Goal: Check status: Check status

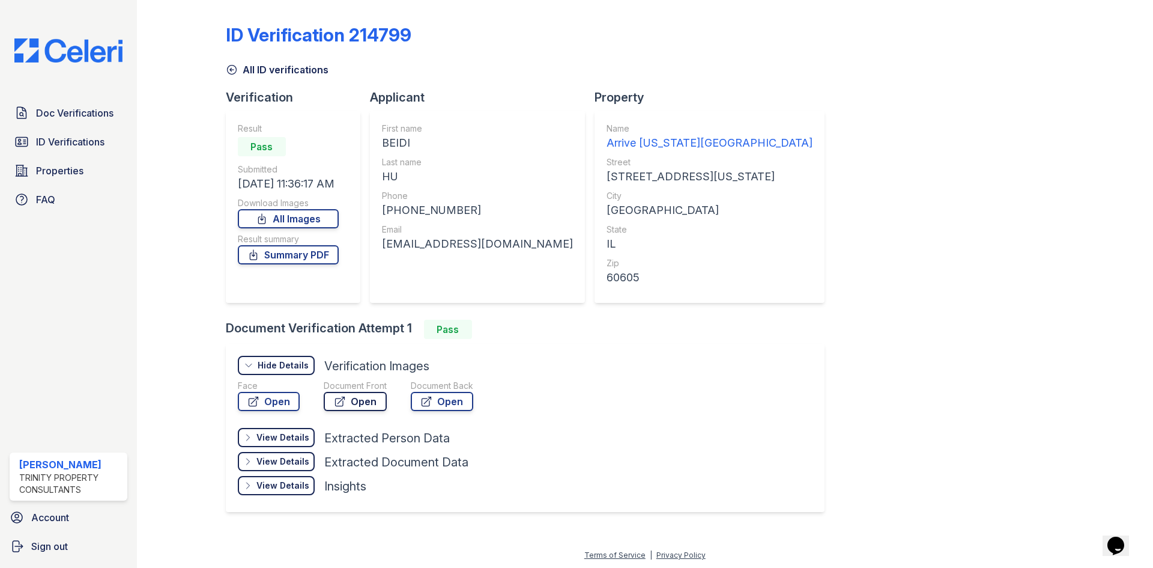
click at [334, 406] on icon at bounding box center [340, 401] width 12 height 12
click at [453, 412] on div "Document Back Open" at bounding box center [442, 398] width 62 height 36
click at [454, 396] on link "Open" at bounding box center [442, 401] width 62 height 19
click at [272, 246] on link "Summary PDF" at bounding box center [288, 254] width 101 height 19
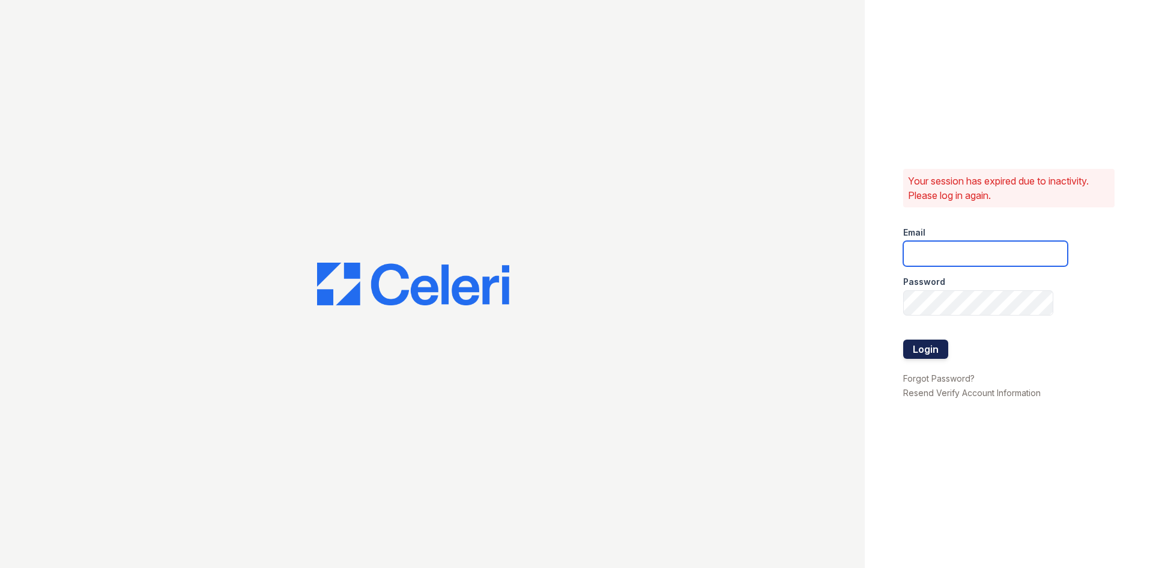
type input "rsingleton@trinity-pm.com"
click at [912, 347] on button "Login" at bounding box center [926, 348] width 45 height 19
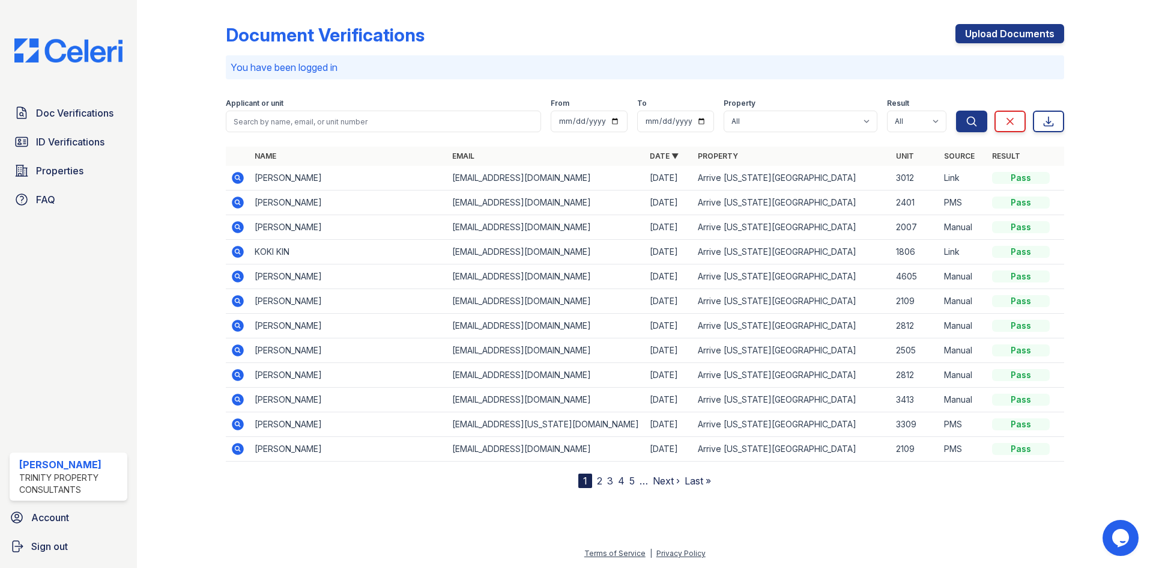
click at [64, 127] on div "Doc Verifications ID Verifications Properties FAQ" at bounding box center [68, 156] width 127 height 111
click at [109, 158] on div "Doc Verifications ID Verifications Properties FAQ" at bounding box center [68, 156] width 127 height 111
click at [97, 147] on span "ID Verifications" at bounding box center [70, 142] width 68 height 14
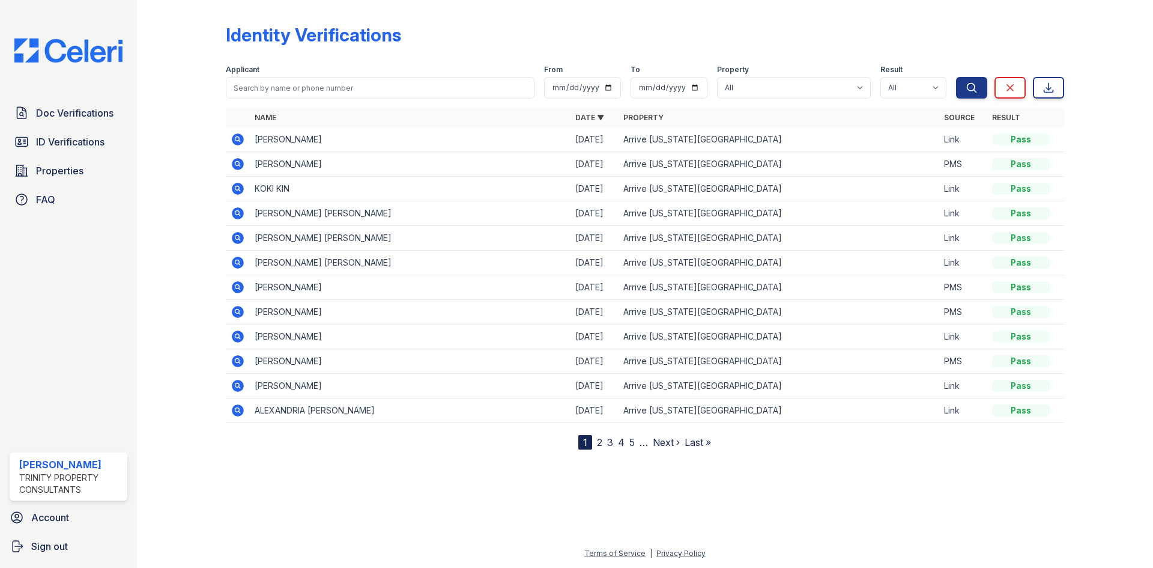
click at [306, 118] on th "Name" at bounding box center [410, 117] width 321 height 19
click at [315, 86] on input "search" at bounding box center [380, 88] width 309 height 22
type input "beidi"
click at [956, 77] on button "Search" at bounding box center [971, 88] width 31 height 22
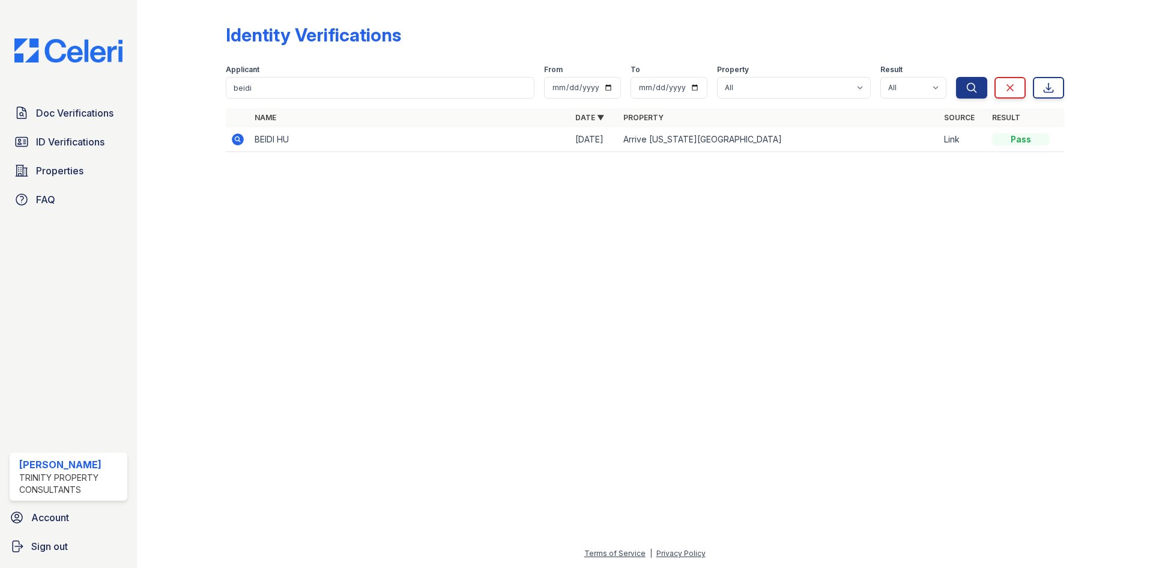
click at [233, 139] on icon at bounding box center [238, 139] width 12 height 12
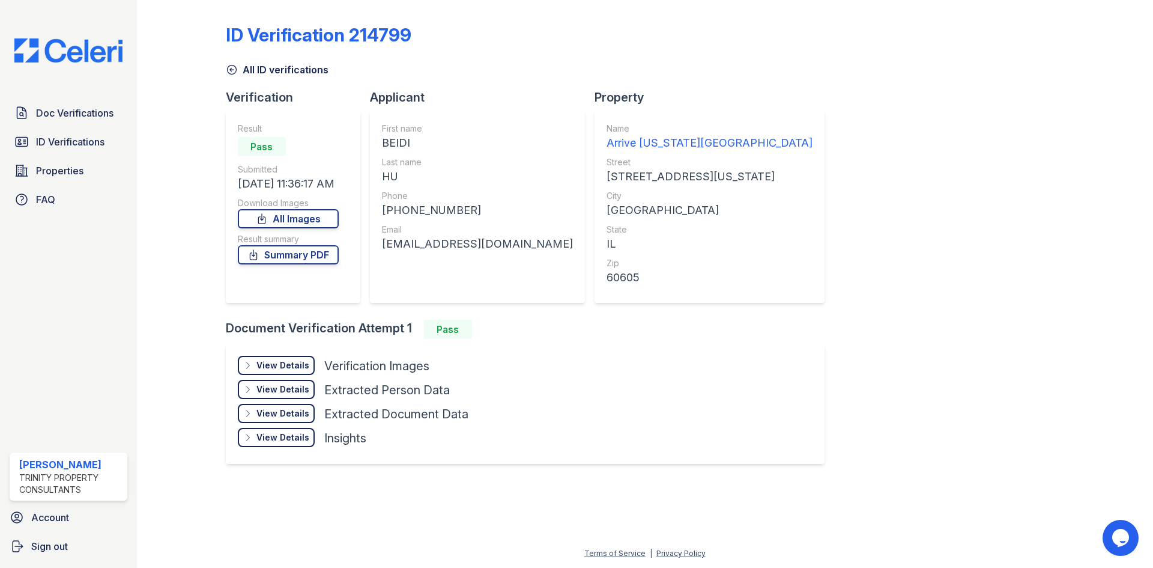
click at [285, 369] on div "View Details" at bounding box center [283, 365] width 53 height 12
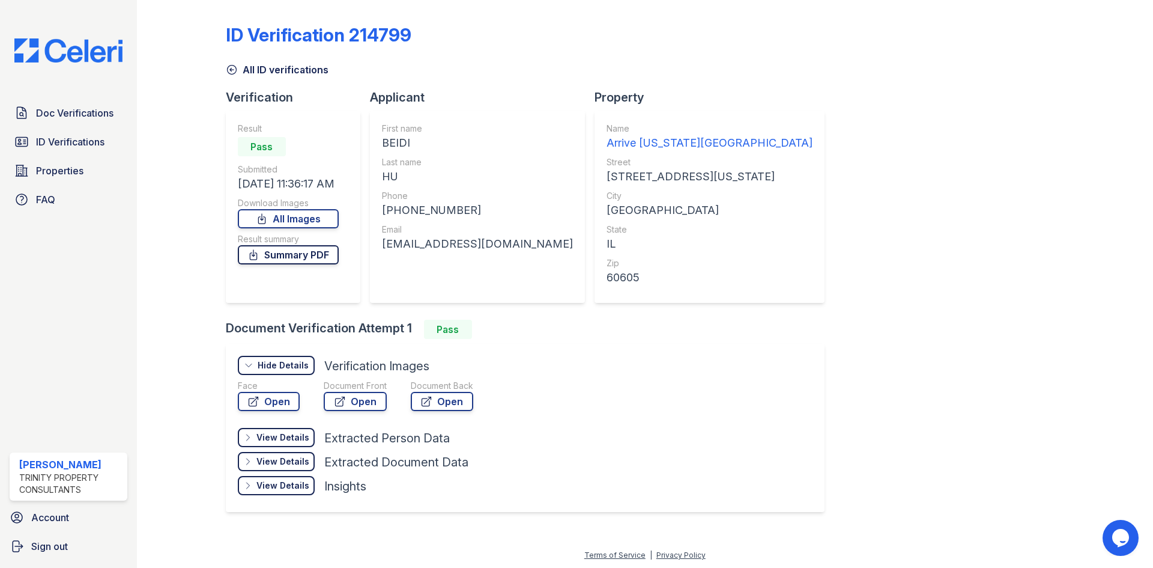
click at [300, 260] on link "Summary PDF" at bounding box center [288, 254] width 101 height 19
click at [86, 142] on span "ID Verifications" at bounding box center [70, 142] width 68 height 14
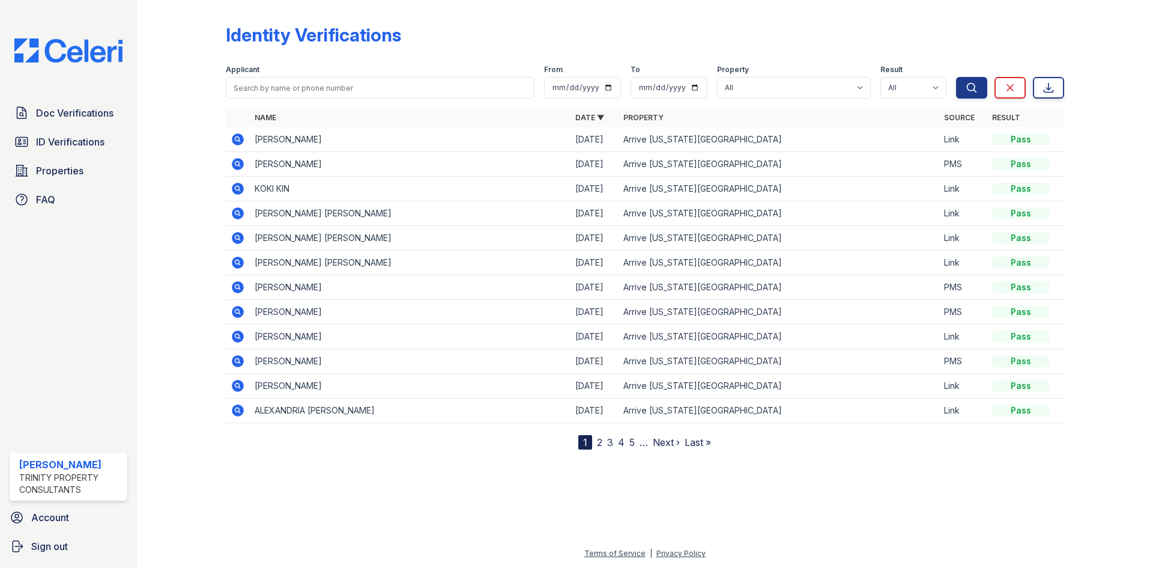
click at [241, 149] on td at bounding box center [238, 139] width 24 height 25
click at [240, 140] on icon at bounding box center [238, 139] width 12 height 12
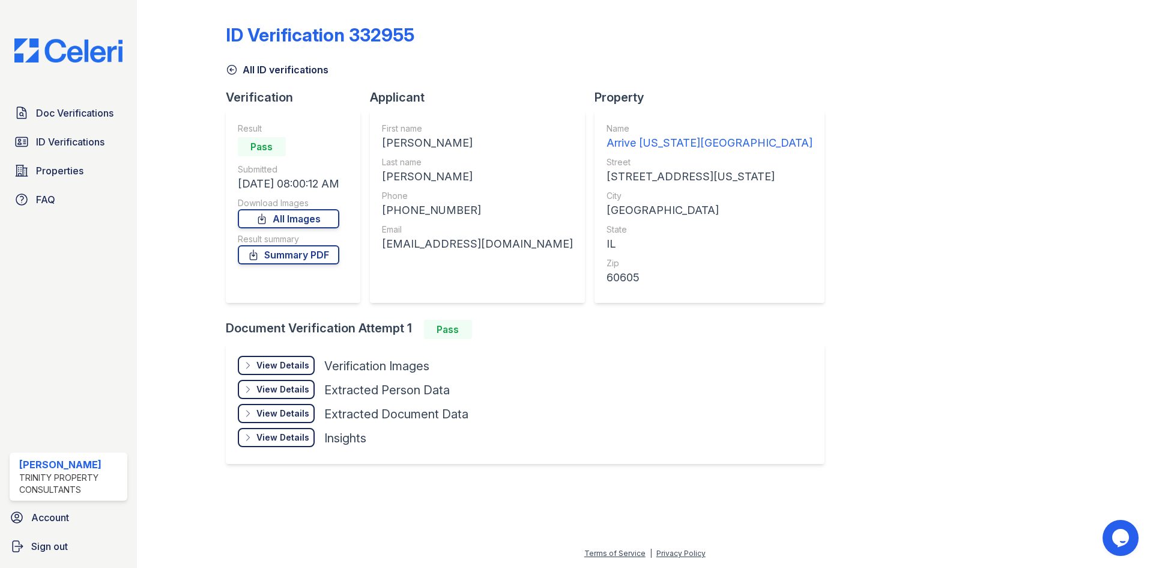
click at [275, 366] on div "View Details" at bounding box center [283, 365] width 53 height 12
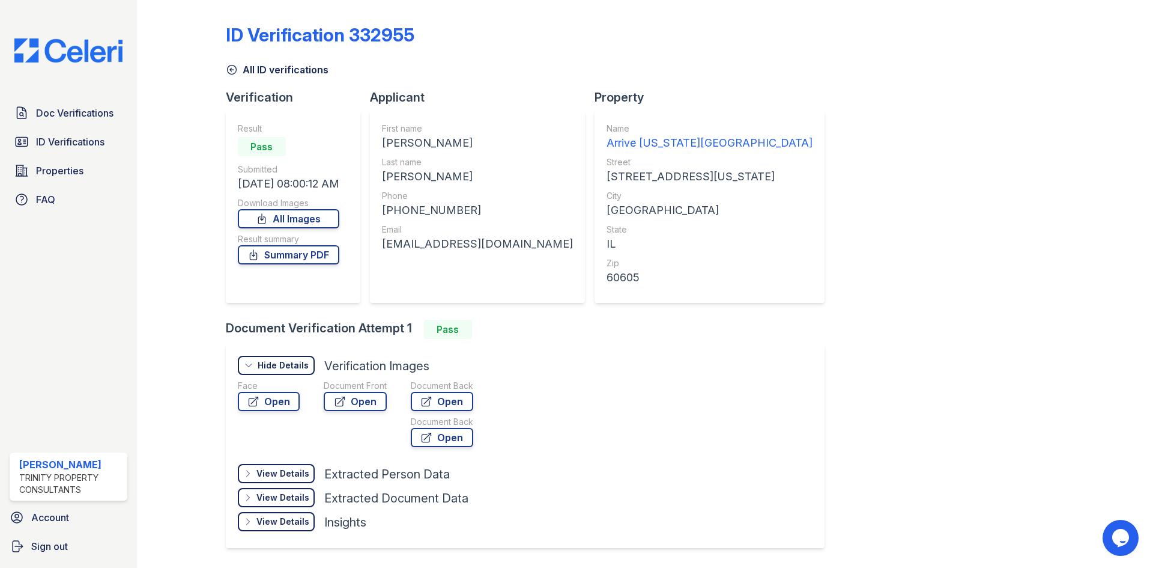
click at [351, 390] on div "Document Front" at bounding box center [355, 386] width 63 height 12
click at [353, 404] on link "Open" at bounding box center [355, 401] width 63 height 19
click at [442, 405] on link "Open" at bounding box center [442, 401] width 62 height 19
click at [86, 108] on span "Doc Verifications" at bounding box center [74, 113] width 77 height 14
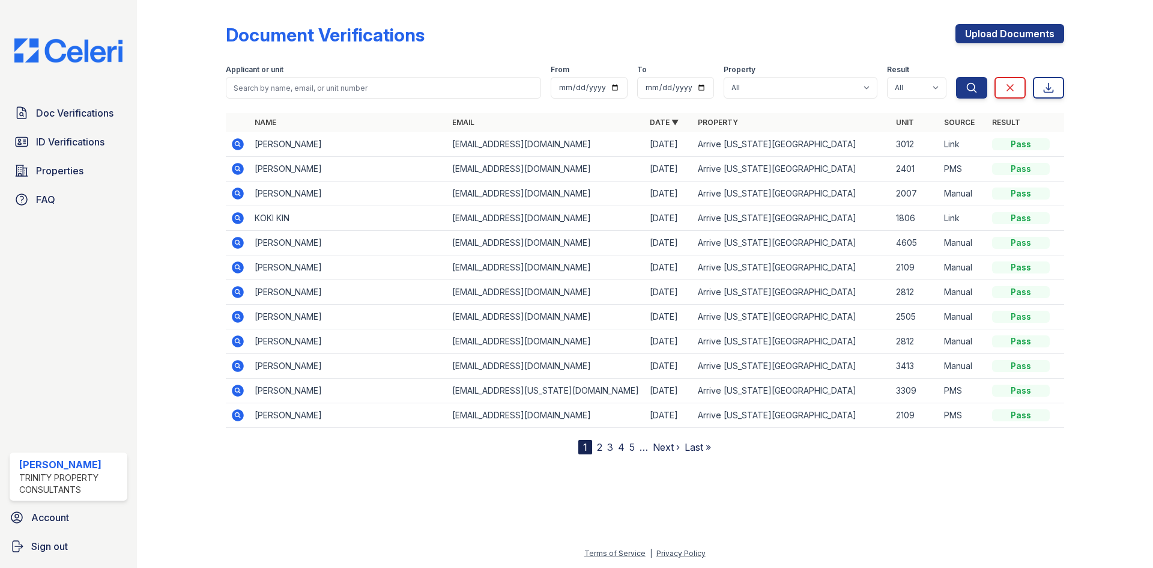
click at [240, 169] on icon at bounding box center [238, 169] width 12 height 12
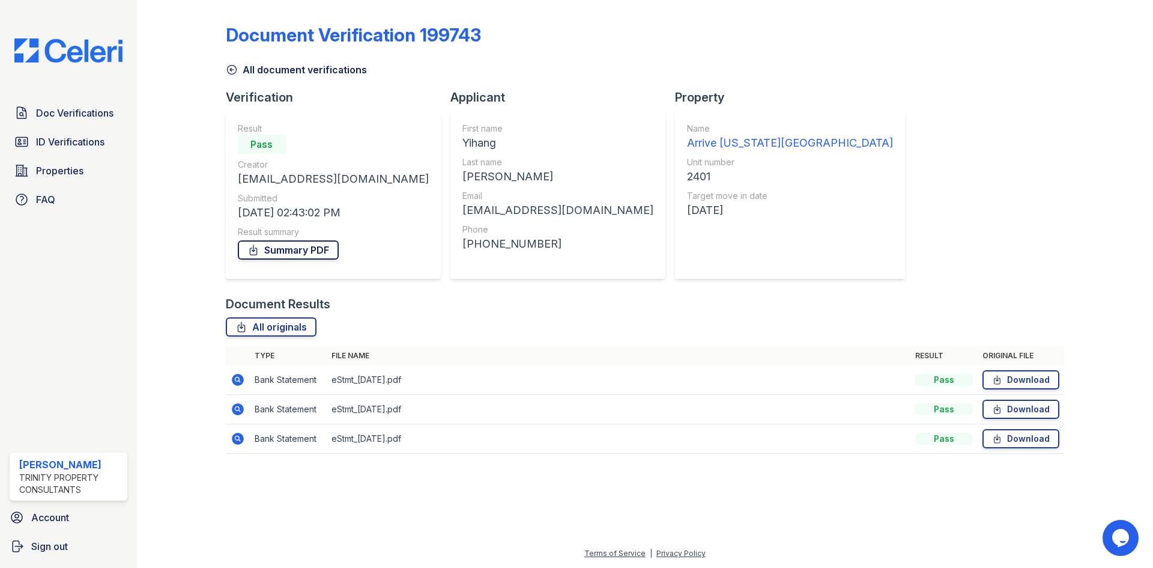
click at [281, 248] on link "Summary PDF" at bounding box center [288, 249] width 101 height 19
click at [88, 97] on div "Doc Verifications ID Verifications Properties FAQ Rycki Singleton Trinity Prope…" at bounding box center [68, 284] width 137 height 568
click at [89, 106] on span "Doc Verifications" at bounding box center [74, 113] width 77 height 14
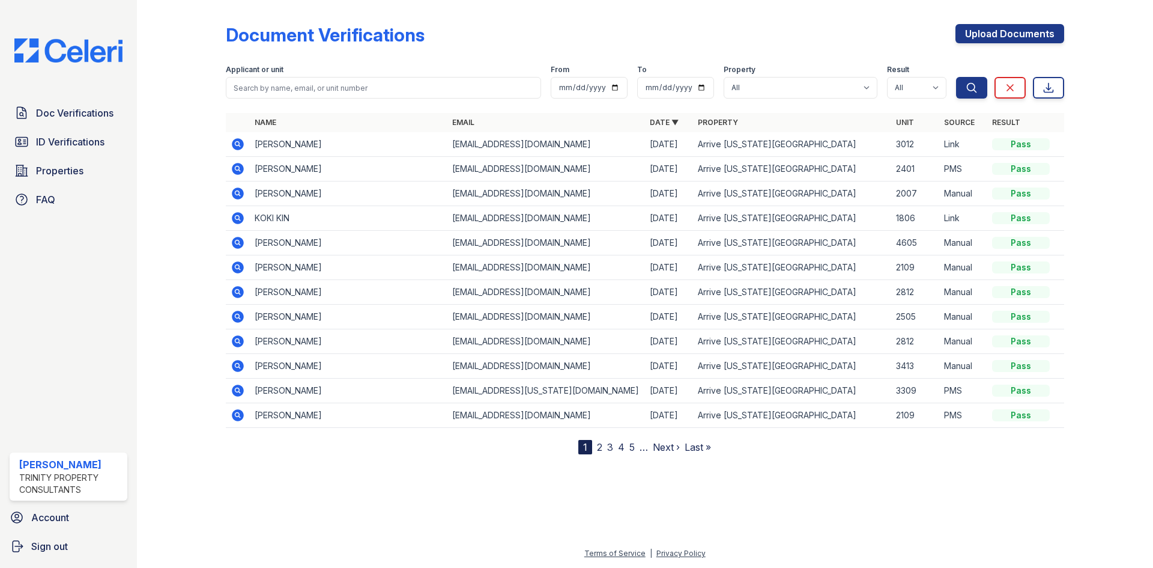
click at [241, 393] on icon at bounding box center [238, 390] width 12 height 12
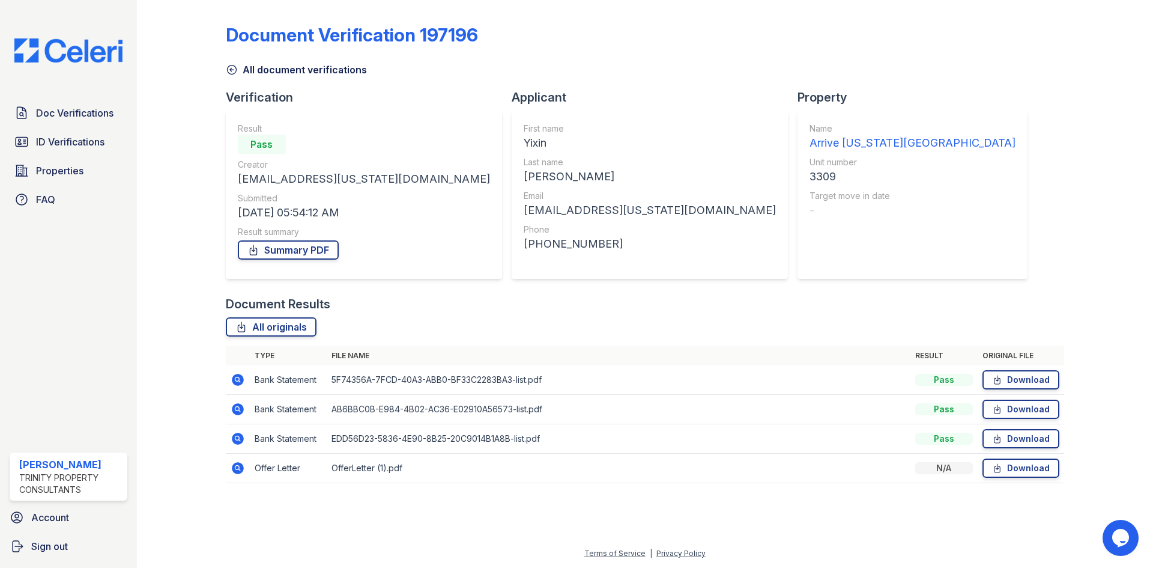
click at [231, 440] on icon at bounding box center [238, 438] width 14 height 14
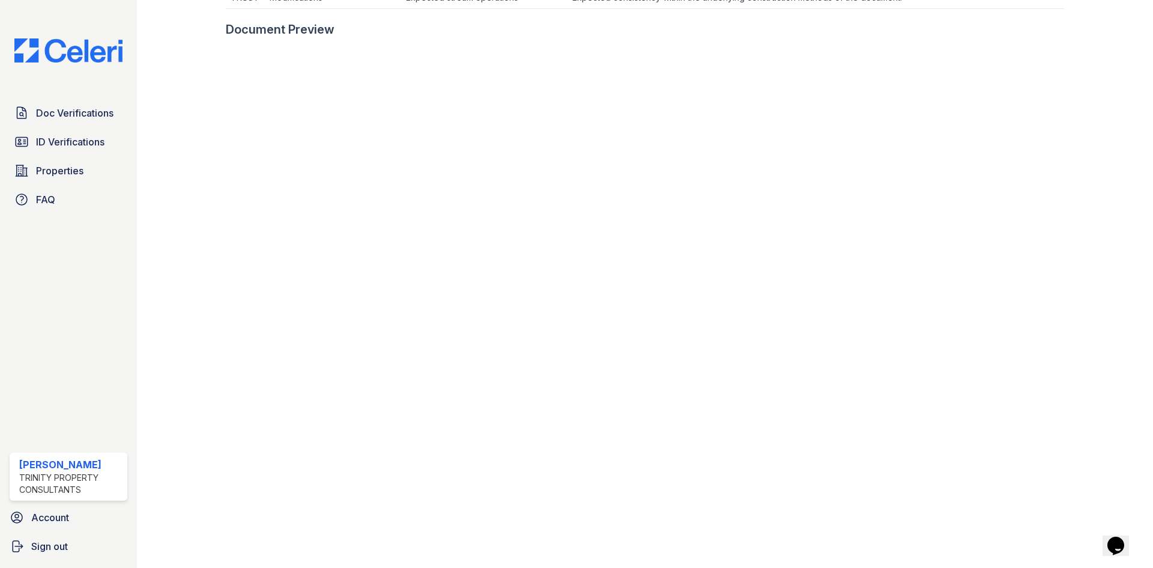
scroll to position [541, 0]
click at [92, 130] on link "ID Verifications" at bounding box center [69, 142] width 118 height 24
click at [92, 124] on link "Doc Verifications" at bounding box center [69, 113] width 118 height 24
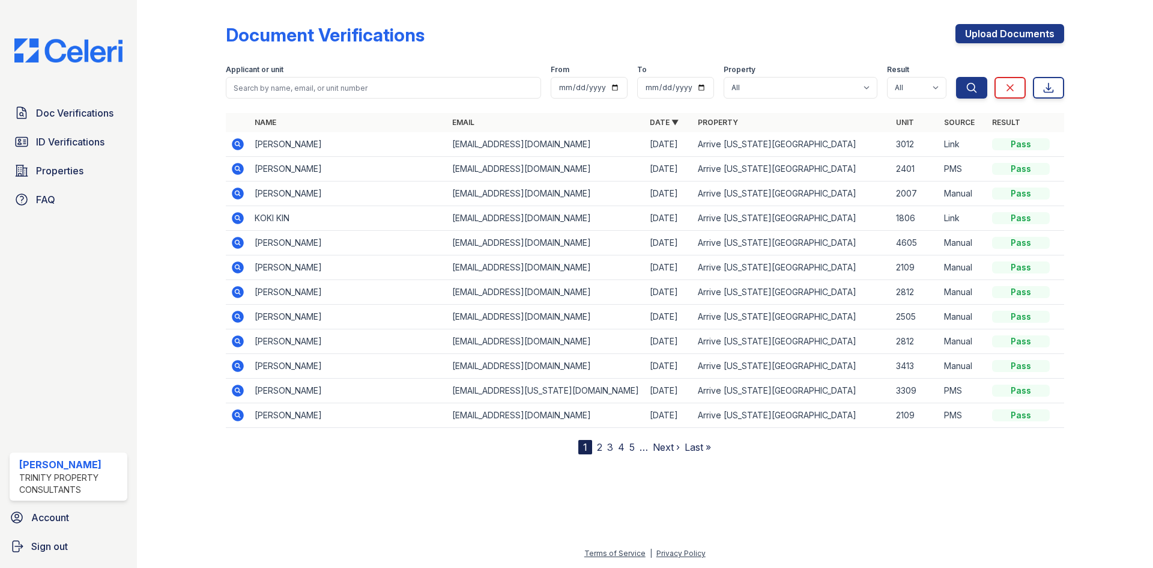
drag, startPoint x: 94, startPoint y: 124, endPoint x: 128, endPoint y: 139, distance: 36.8
click at [94, 124] on link "Doc Verifications" at bounding box center [69, 113] width 118 height 24
click at [232, 390] on icon at bounding box center [238, 390] width 12 height 12
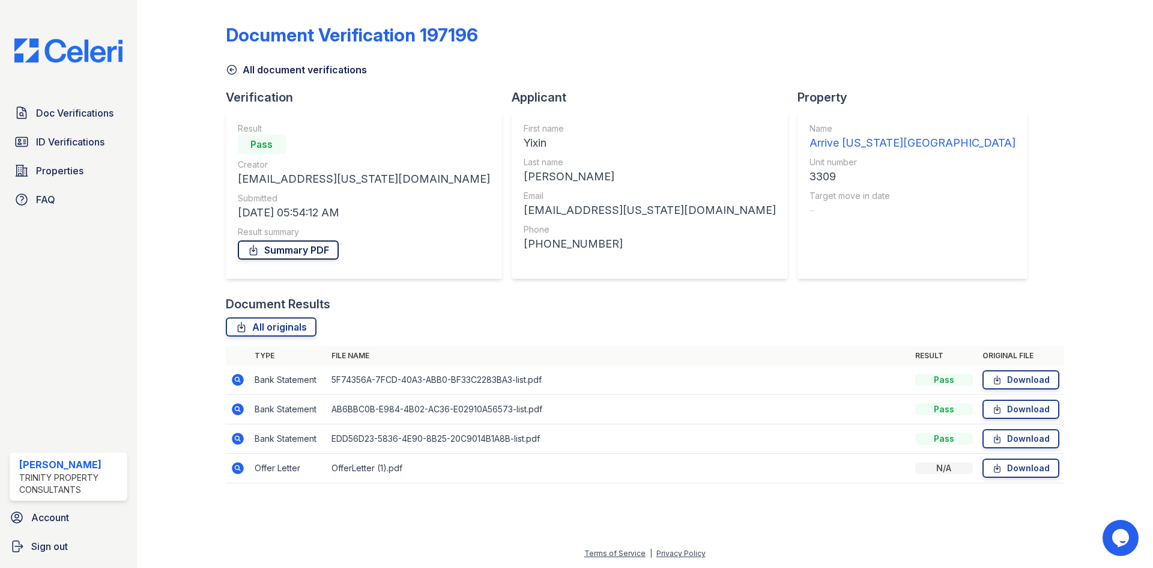
click at [285, 244] on link "Summary PDF" at bounding box center [288, 249] width 101 height 19
click at [79, 134] on link "ID Verifications" at bounding box center [69, 142] width 118 height 24
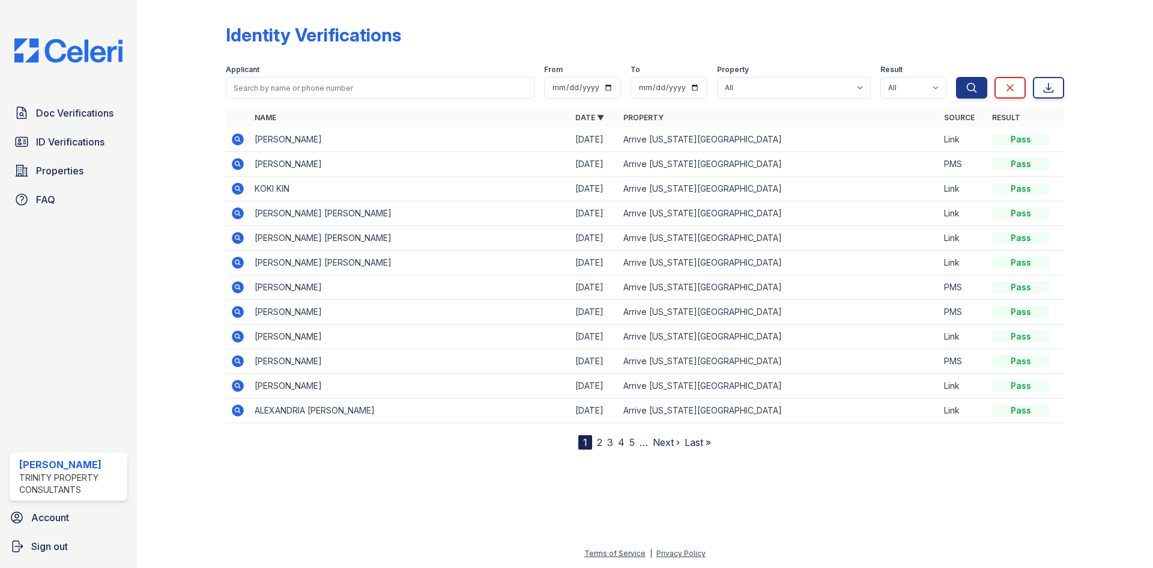
click at [237, 308] on icon at bounding box center [238, 312] width 12 height 12
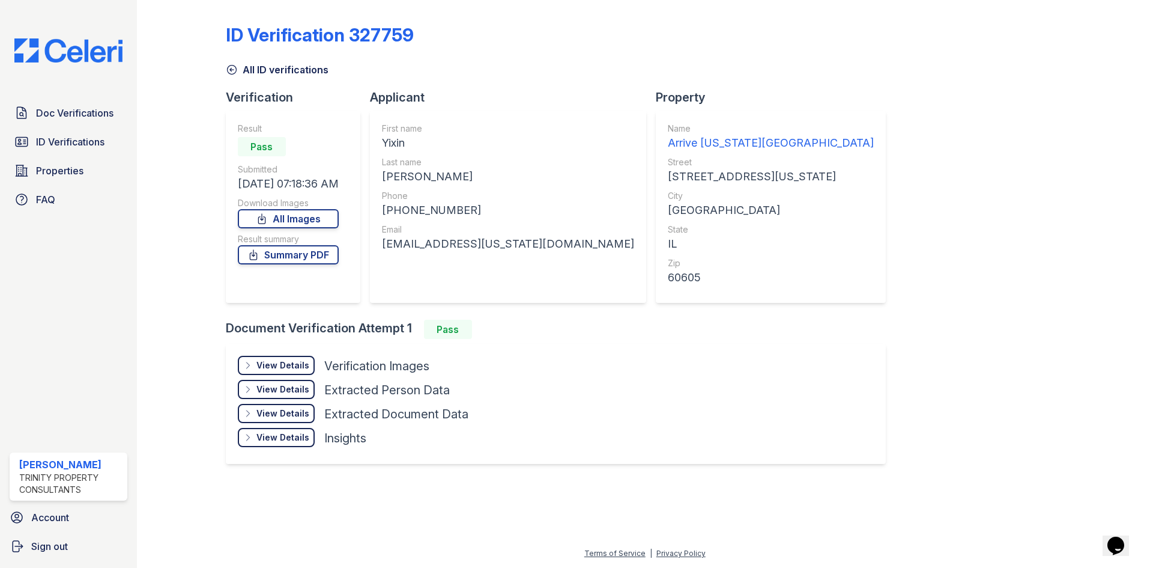
click at [299, 229] on div "Result Pass Submitted [DATE] 07:18:36 AM Download Images All Images Result summ…" at bounding box center [288, 207] width 101 height 168
click at [299, 255] on link "Summary PDF" at bounding box center [288, 254] width 101 height 19
click at [103, 136] on span "ID Verifications" at bounding box center [70, 142] width 68 height 14
